Goal: Navigation & Orientation: Find specific page/section

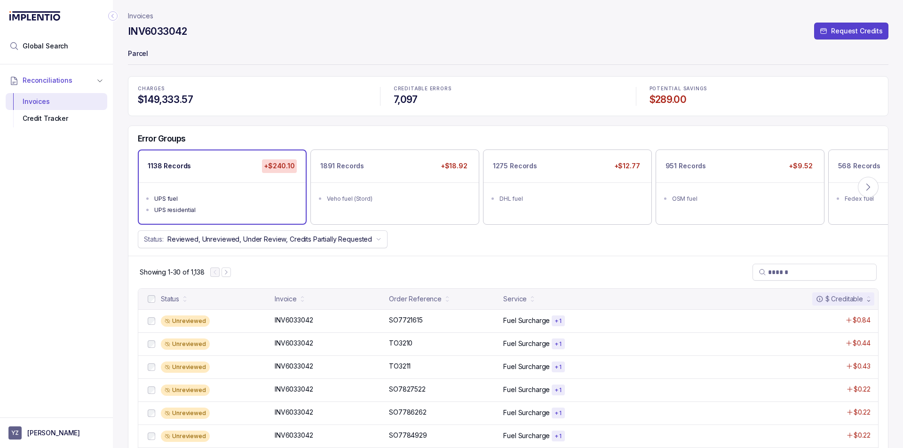
click at [58, 425] on aside "YZ [PERSON_NAME]" at bounding box center [56, 433] width 113 height 31
click at [41, 426] on aside "YZ [PERSON_NAME]" at bounding box center [56, 433] width 113 height 31
drag, startPoint x: 42, startPoint y: 432, endPoint x: 63, endPoint y: 380, distance: 56.2
click at [63, 380] on nav "Global Search Reconciliations Invoices Credit Tracker YZ [PERSON_NAME]" at bounding box center [56, 224] width 113 height 448
click at [113, 19] on icon "Collapse Icon" at bounding box center [112, 15] width 9 height 9
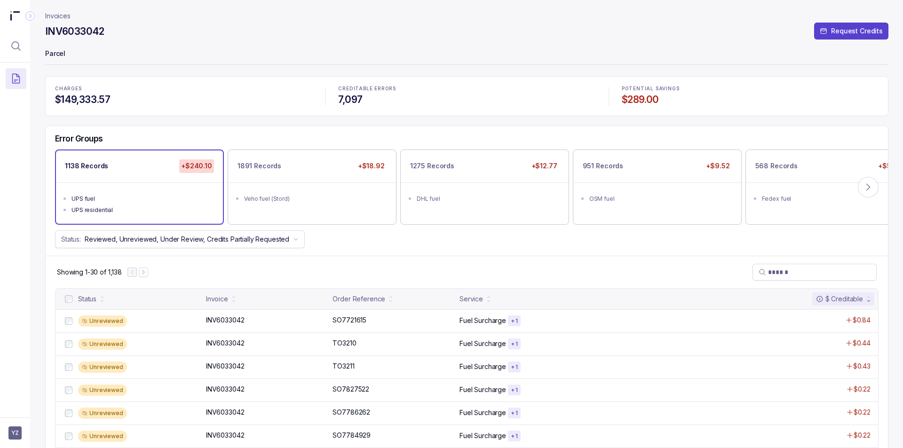
click at [69, 10] on header "Invoices INV6033042 Request Credits Parcel" at bounding box center [467, 38] width 844 height 76
click at [64, 15] on p "Invoices" at bounding box center [57, 15] width 25 height 9
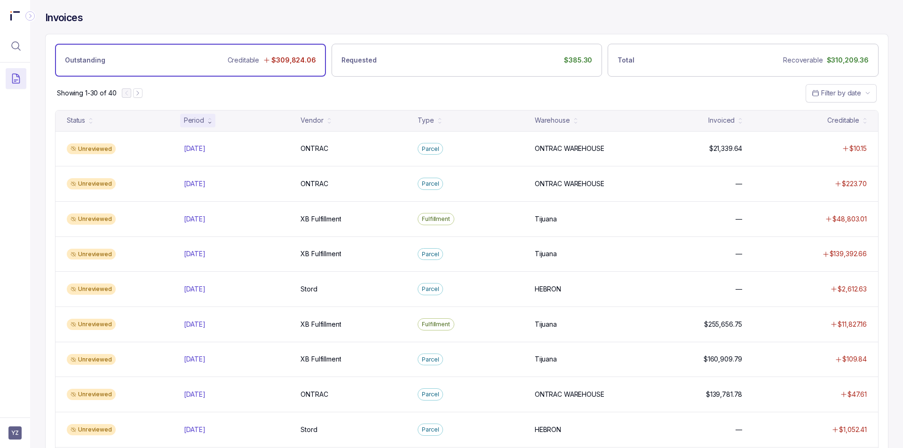
click at [33, 15] on icon "Collapse Icon" at bounding box center [29, 15] width 9 height 9
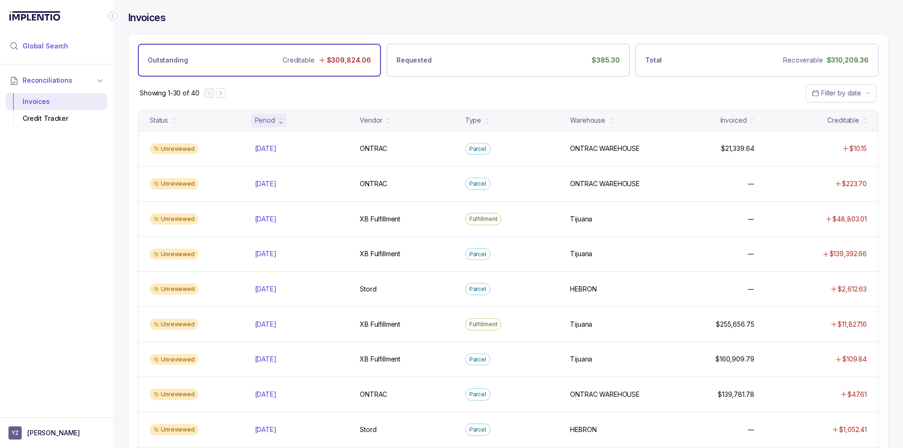
click at [44, 43] on span "Global Search" at bounding box center [46, 45] width 46 height 9
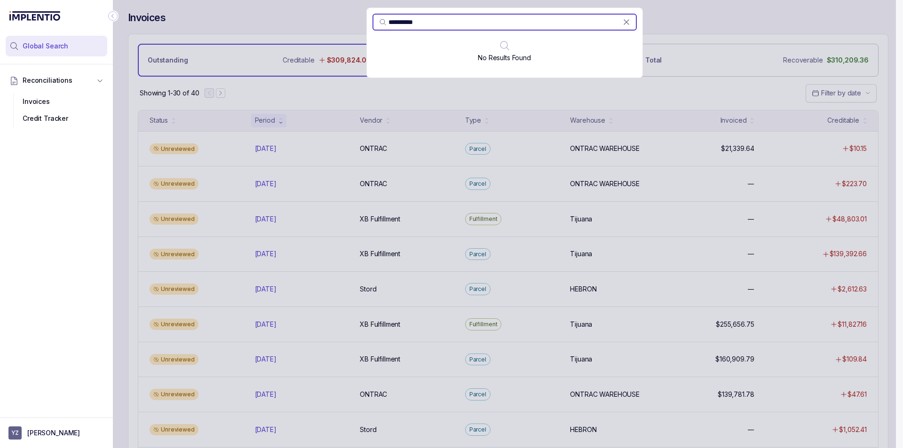
type input "**********"
